Goal: Leave review/rating: Leave review/rating

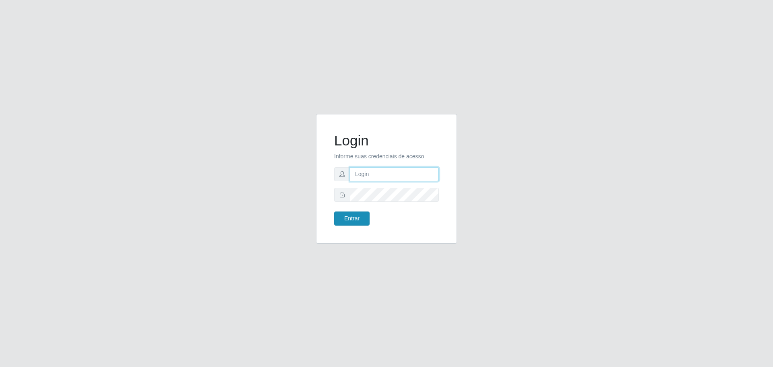
type input "[EMAIL_ADDRESS][DOMAIN_NAME]"
click at [361, 213] on button "Entrar" at bounding box center [351, 218] width 35 height 14
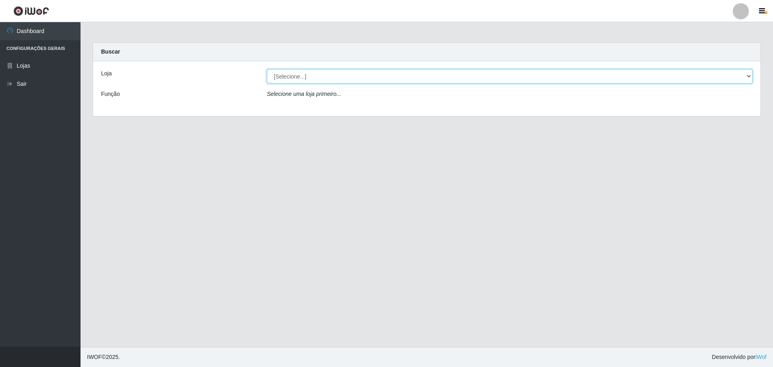
click at [387, 76] on select "[Selecione...] [GEOGRAPHIC_DATA] - [GEOGRAPHIC_DATA][DATE]" at bounding box center [510, 76] width 486 height 14
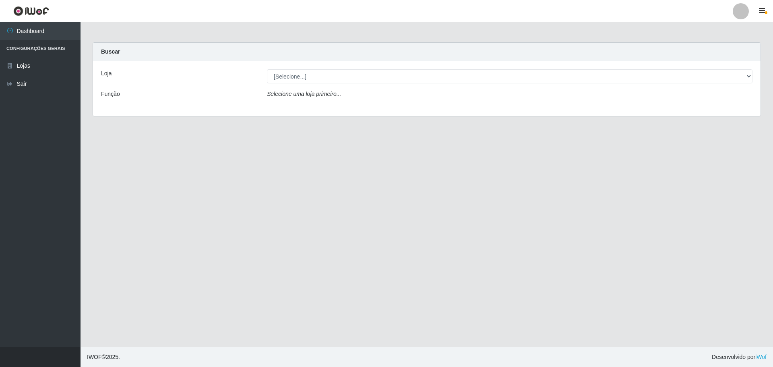
click at [373, 109] on div "Loja [Selecione...] Carone - [GEOGRAPHIC_DATA][DATE] Função Selecione uma loja …" at bounding box center [427, 88] width 668 height 55
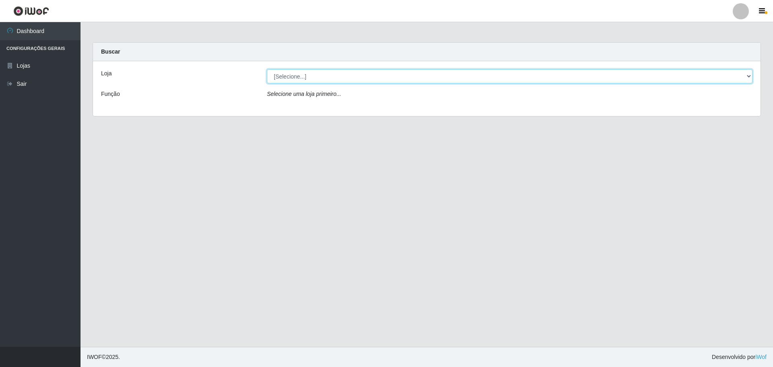
click at [384, 78] on select "[Selecione...] [GEOGRAPHIC_DATA] - [GEOGRAPHIC_DATA][DATE]" at bounding box center [510, 76] width 486 height 14
select select "527"
click at [267, 69] on select "[Selecione...] [GEOGRAPHIC_DATA] - [GEOGRAPHIC_DATA][DATE]" at bounding box center [510, 76] width 486 height 14
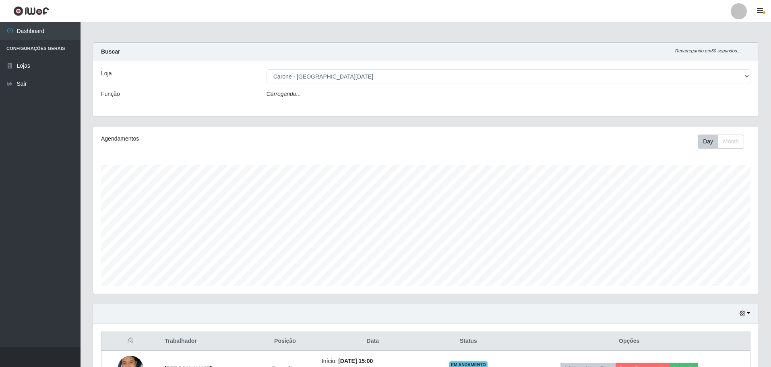
scroll to position [167, 666]
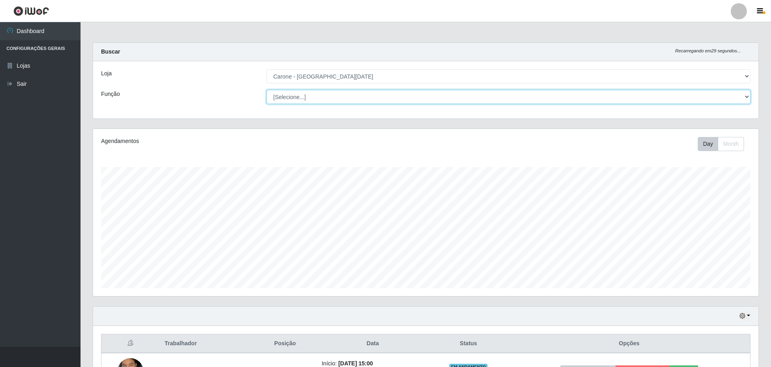
click at [368, 97] on select "[Selecione...] Embalador Embalador + Embalador ++ Repositor Repositor + Reposit…" at bounding box center [509, 97] width 484 height 14
select select "24"
click at [267, 90] on select "[Selecione...] Embalador Embalador + Embalador ++ Repositor Repositor + Reposit…" at bounding box center [509, 97] width 484 height 14
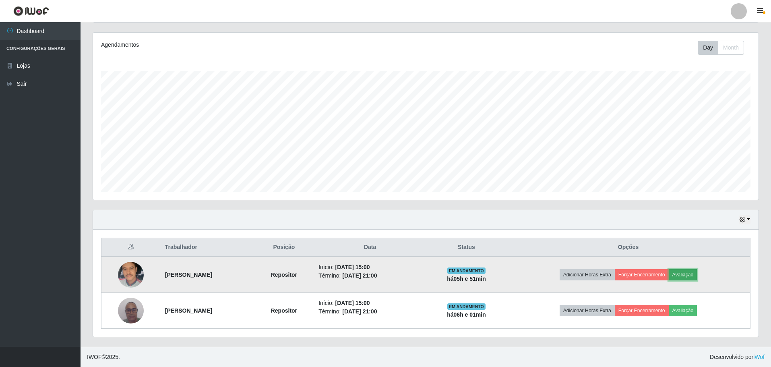
click at [698, 276] on button "Avaliação" at bounding box center [683, 274] width 29 height 11
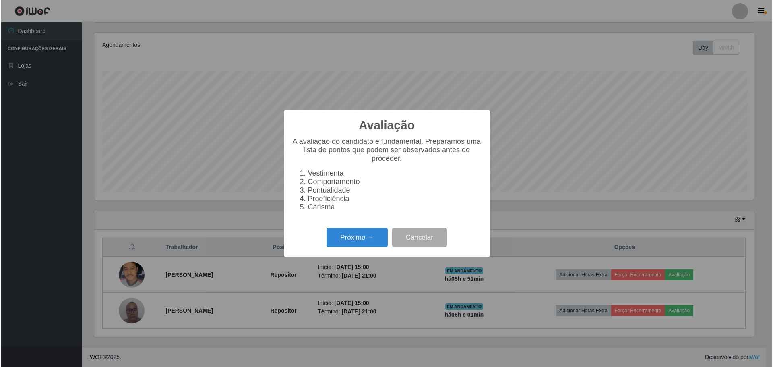
scroll to position [167, 662]
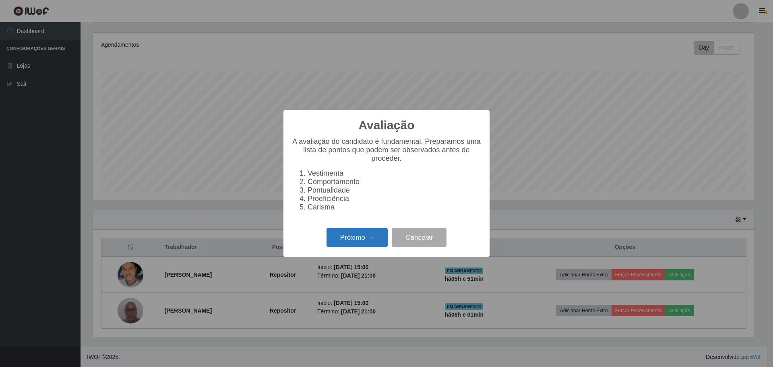
click at [357, 236] on button "Próximo →" at bounding box center [357, 237] width 61 height 19
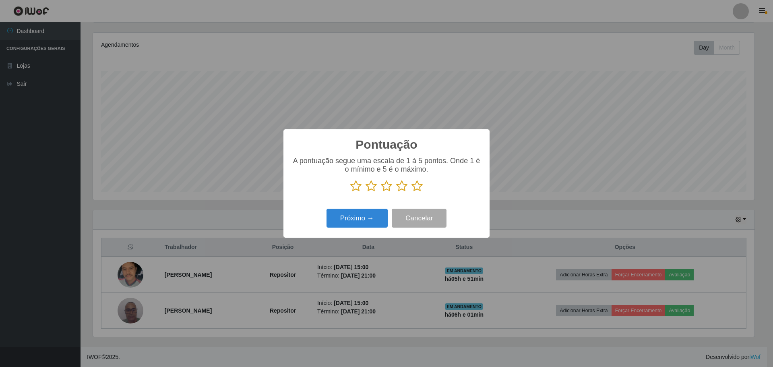
scroll to position [402557, 402062]
click at [410, 187] on p at bounding box center [387, 186] width 190 height 12
click at [417, 187] on icon at bounding box center [417, 186] width 11 height 12
click at [412, 192] on input "radio" at bounding box center [412, 192] width 0 height 0
click at [369, 214] on button "Próximo →" at bounding box center [357, 218] width 61 height 19
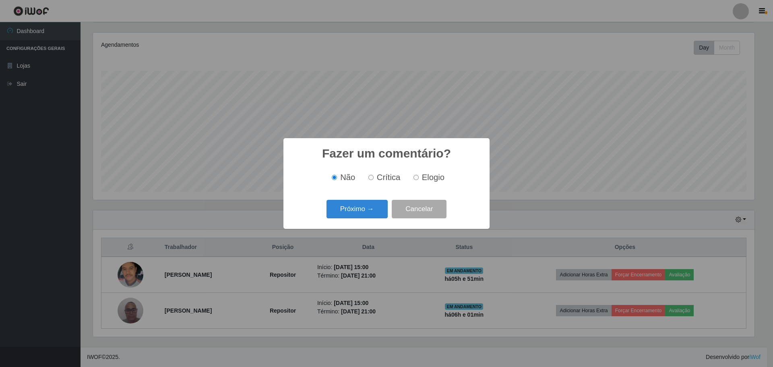
click at [432, 177] on span "Elogio" at bounding box center [433, 177] width 23 height 9
click at [419, 177] on input "Elogio" at bounding box center [416, 177] width 5 height 5
radio input "true"
click at [379, 206] on button "Próximo →" at bounding box center [357, 209] width 61 height 19
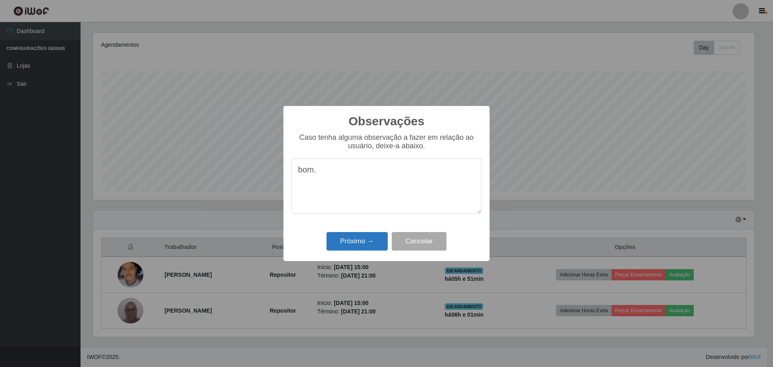
type textarea "bom."
click at [339, 241] on button "Próximo →" at bounding box center [357, 241] width 61 height 19
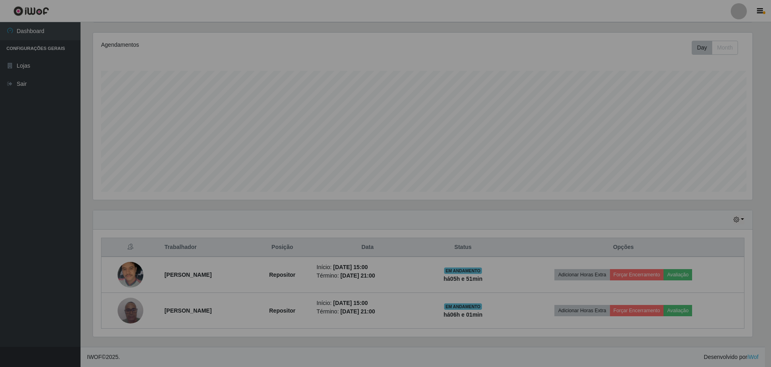
scroll to position [167, 666]
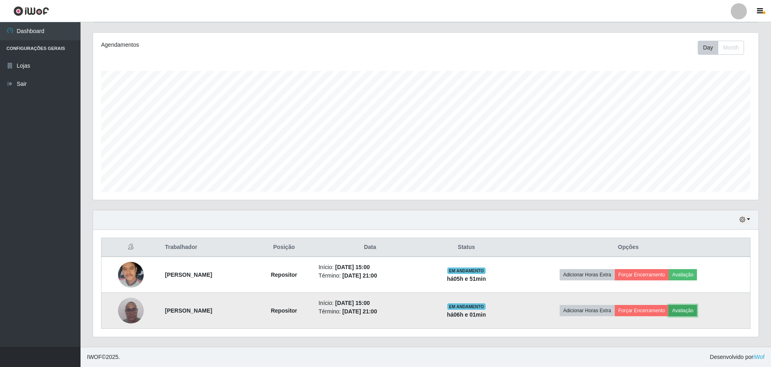
click at [698, 312] on button "Avaliação" at bounding box center [683, 310] width 29 height 11
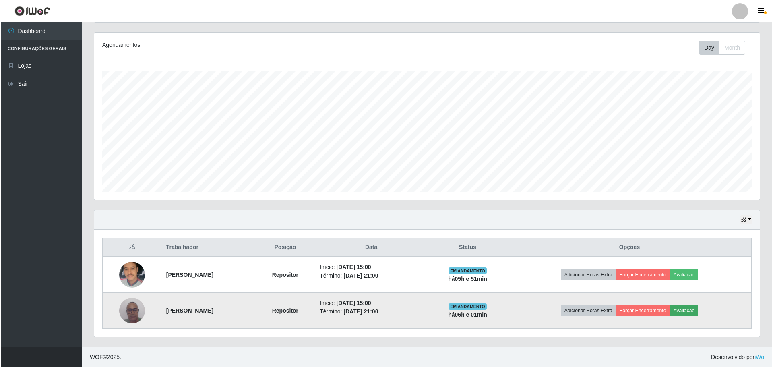
scroll to position [167, 662]
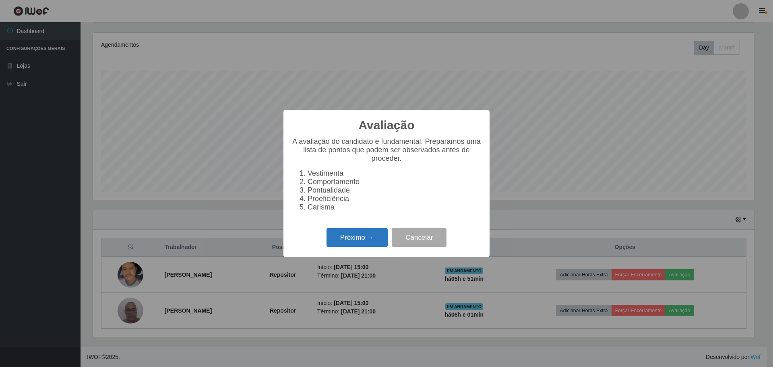
click at [352, 244] on button "Próximo →" at bounding box center [357, 237] width 61 height 19
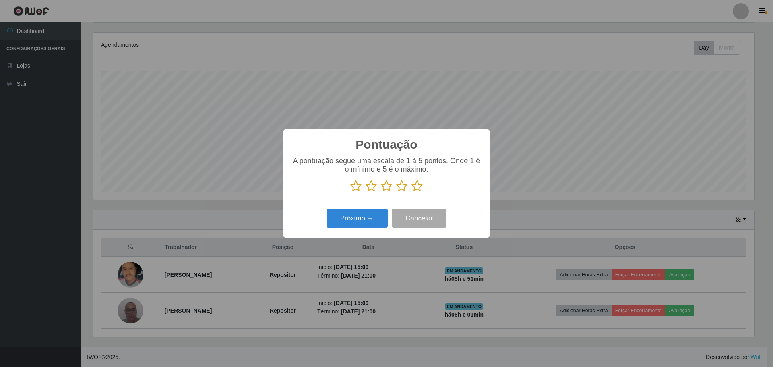
scroll to position [402557, 402062]
click at [416, 188] on icon at bounding box center [417, 186] width 11 height 12
click at [412, 192] on input "radio" at bounding box center [412, 192] width 0 height 0
click at [379, 219] on button "Próximo →" at bounding box center [357, 218] width 61 height 19
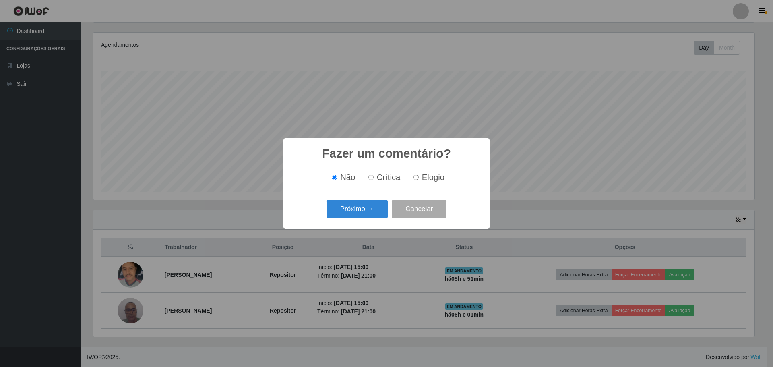
drag, startPoint x: 428, startPoint y: 178, endPoint x: 426, endPoint y: 182, distance: 5.1
click at [428, 177] on span "Elogio" at bounding box center [433, 177] width 23 height 9
click at [419, 177] on input "Elogio" at bounding box center [416, 177] width 5 height 5
radio input "true"
click at [373, 208] on button "Próximo →" at bounding box center [357, 209] width 61 height 19
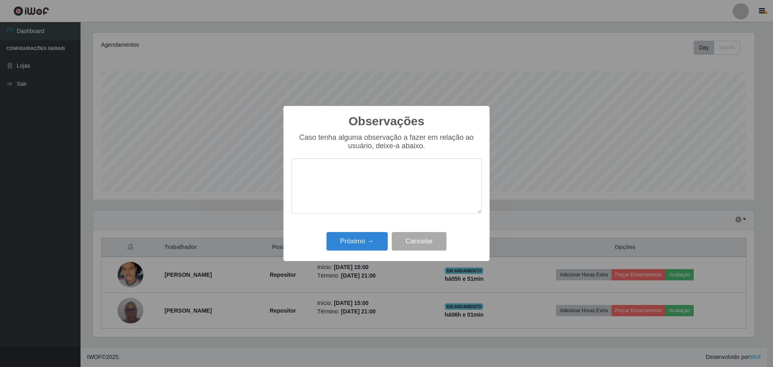
click at [425, 177] on textarea at bounding box center [387, 185] width 190 height 55
type textarea "bom."
click at [371, 236] on button "Próximo →" at bounding box center [357, 241] width 61 height 19
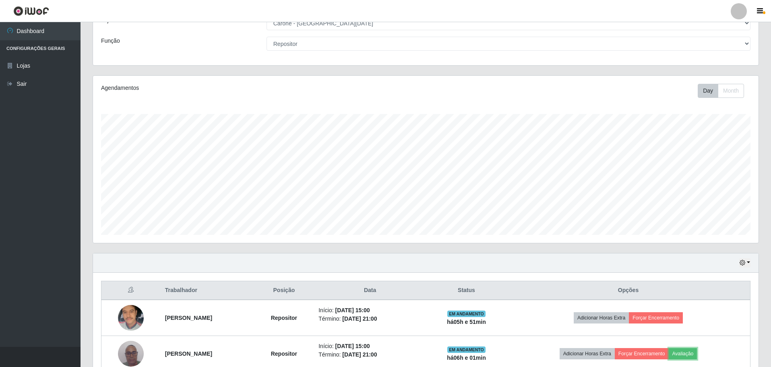
scroll to position [0, 0]
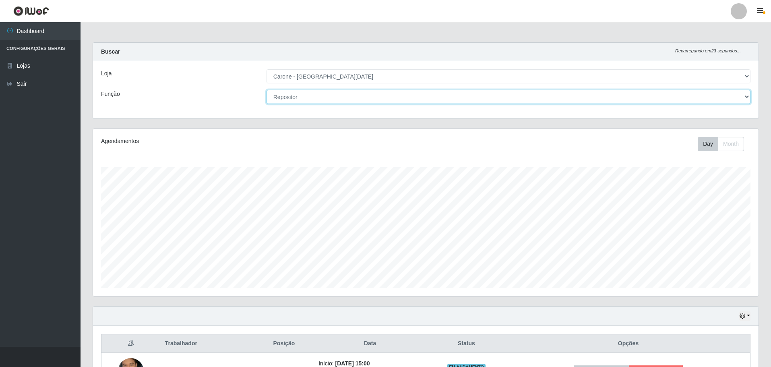
click at [651, 95] on select "[Selecione...] Embalador Embalador + Embalador ++ Repositor Repositor + Reposit…" at bounding box center [509, 97] width 484 height 14
select select "1"
click at [267, 90] on select "[Selecione...] Embalador Embalador + Embalador ++ Repositor Repositor + Reposit…" at bounding box center [509, 97] width 484 height 14
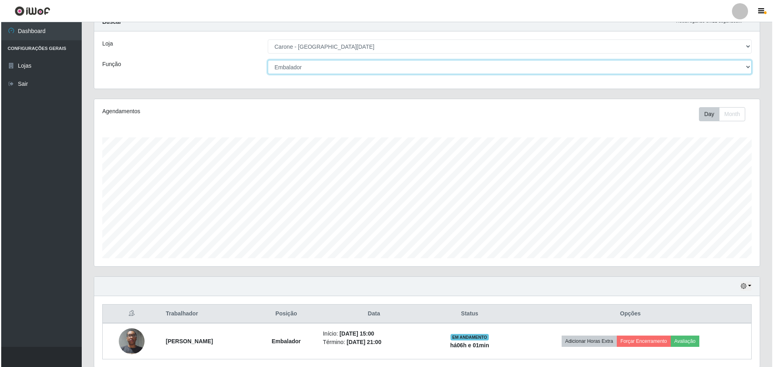
scroll to position [60, 0]
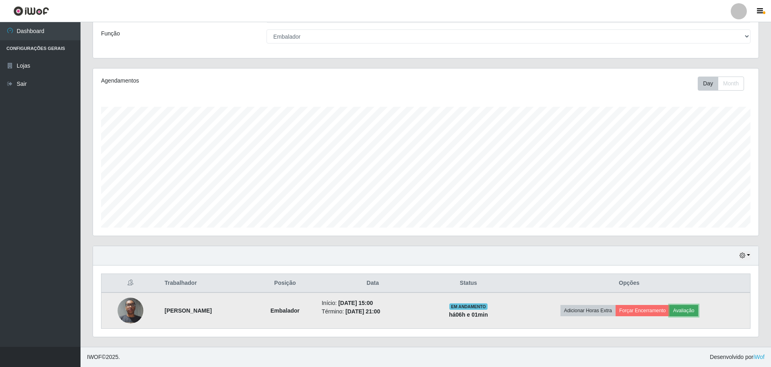
click at [698, 309] on button "Avaliação" at bounding box center [684, 310] width 29 height 11
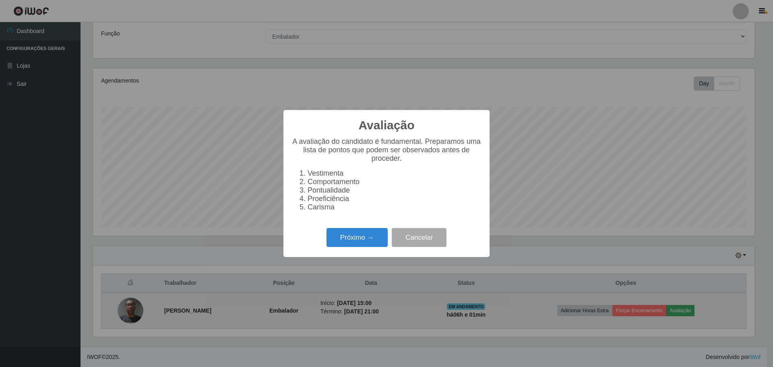
scroll to position [167, 662]
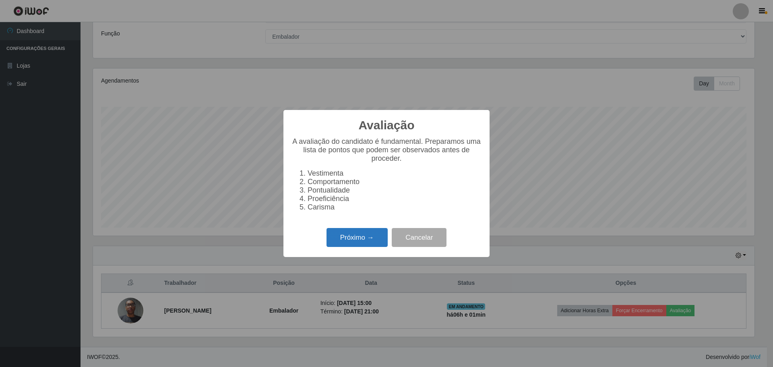
click at [351, 244] on button "Próximo →" at bounding box center [357, 237] width 61 height 19
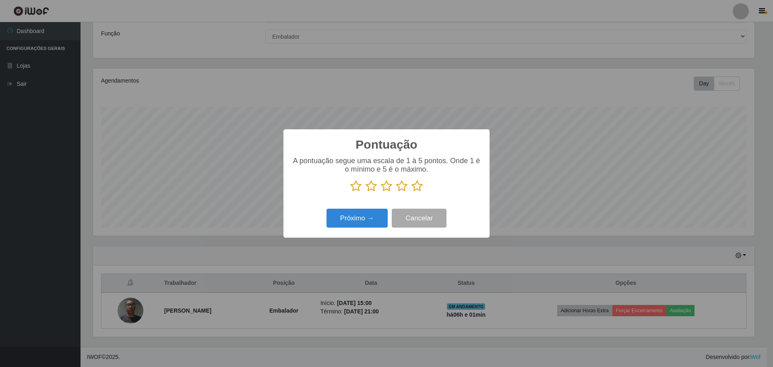
click at [415, 185] on icon at bounding box center [417, 186] width 11 height 12
click at [412, 192] on input "radio" at bounding box center [412, 192] width 0 height 0
click at [371, 215] on button "Próximo →" at bounding box center [357, 218] width 61 height 19
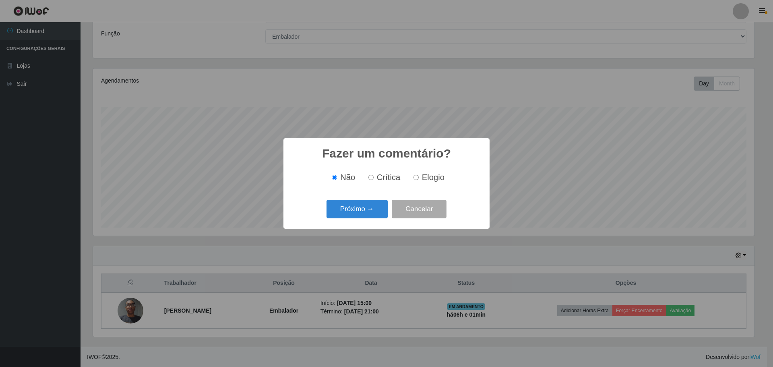
click at [415, 179] on input "Elogio" at bounding box center [416, 177] width 5 height 5
radio input "true"
click at [354, 213] on button "Próximo →" at bounding box center [357, 209] width 61 height 19
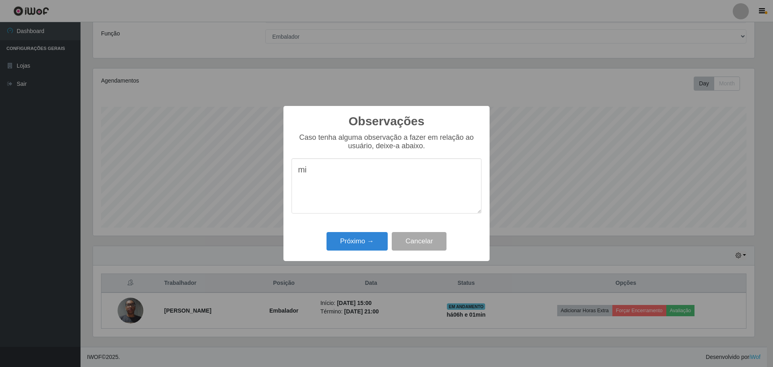
type textarea "m"
type textarea "muito eficiente e prestativo"
click at [356, 248] on button "Próximo →" at bounding box center [357, 241] width 61 height 19
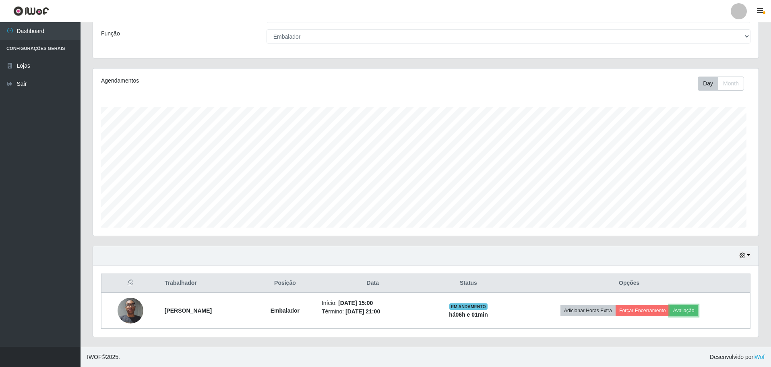
scroll to position [167, 666]
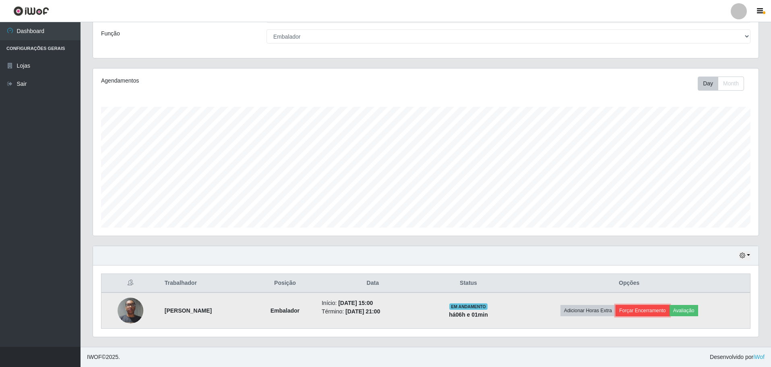
click at [658, 308] on button "Forçar Encerramento" at bounding box center [643, 310] width 54 height 11
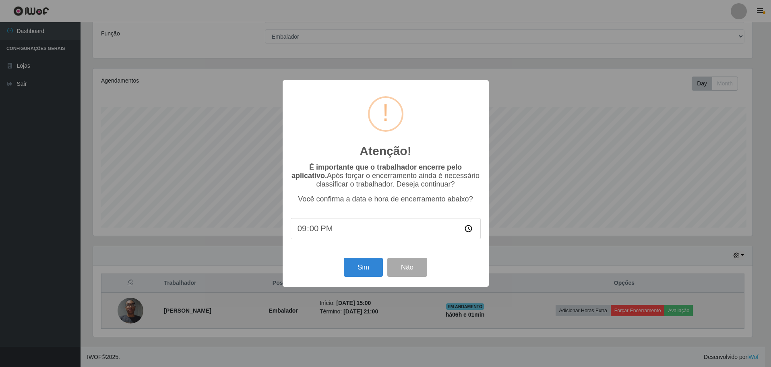
scroll to position [167, 662]
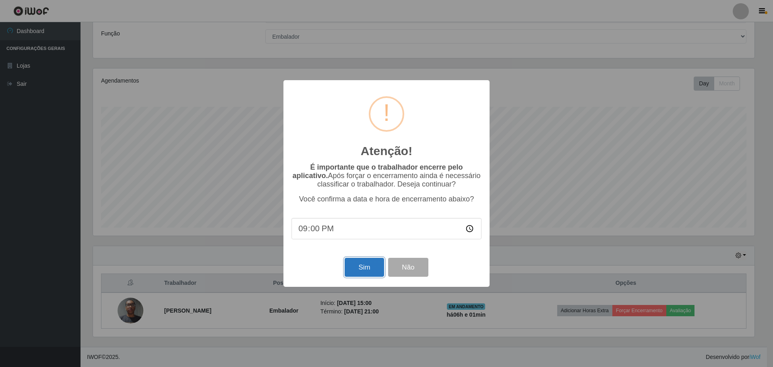
click at [370, 265] on button "Sim" at bounding box center [364, 267] width 39 height 19
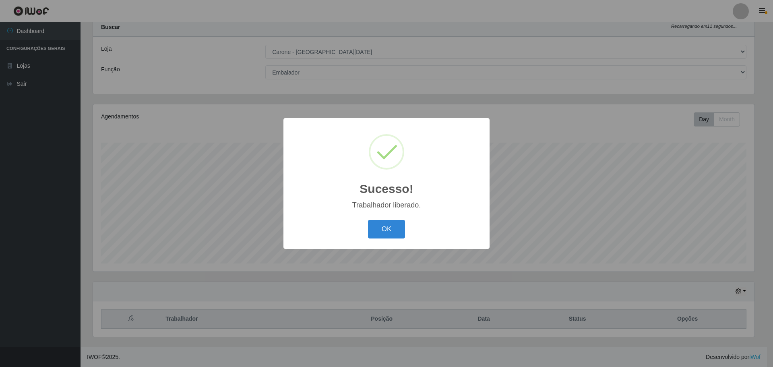
drag, startPoint x: 378, startPoint y: 229, endPoint x: 365, endPoint y: 228, distance: 13.4
click at [377, 229] on button "OK" at bounding box center [386, 229] width 37 height 19
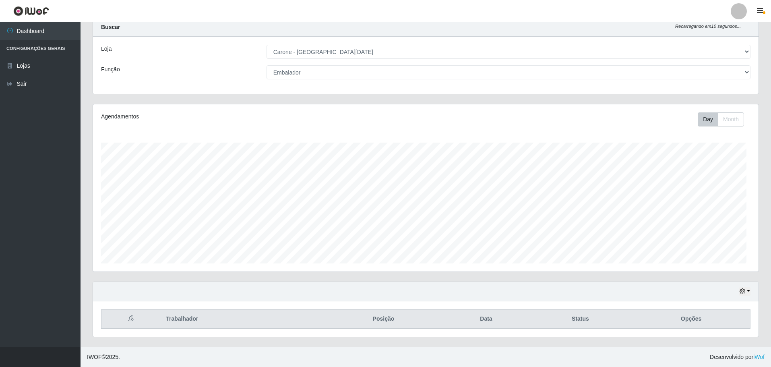
scroll to position [167, 666]
